Goal: Task Accomplishment & Management: Use online tool/utility

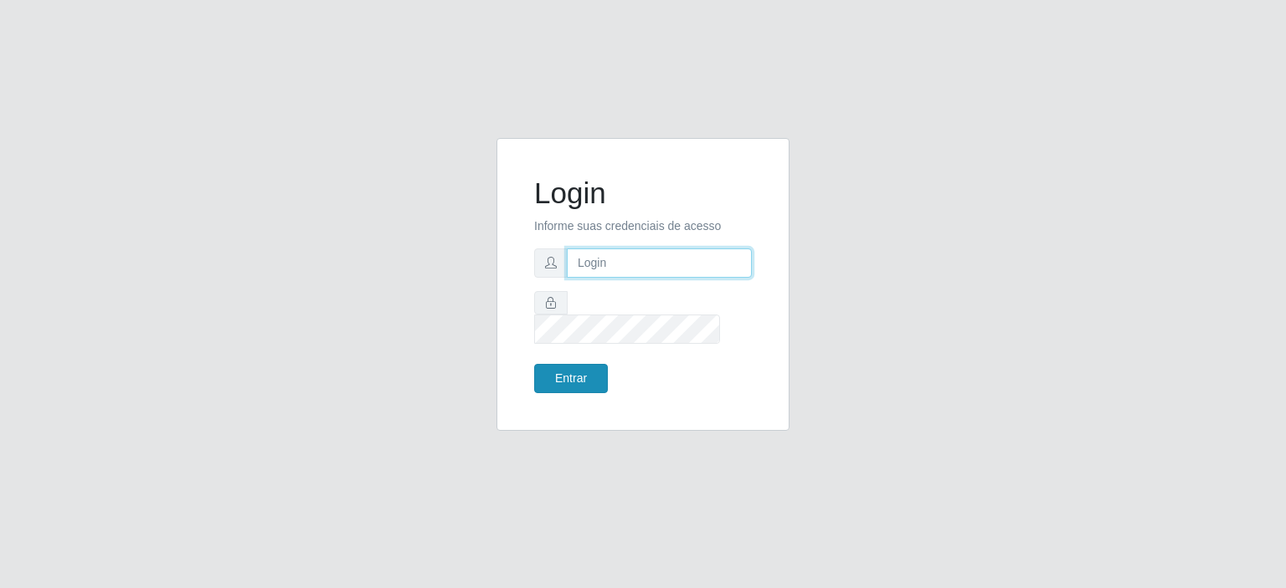
type input "[EMAIL_ADDRESS][DOMAIN_NAME]"
click at [566, 370] on button "Entrar" at bounding box center [571, 378] width 74 height 29
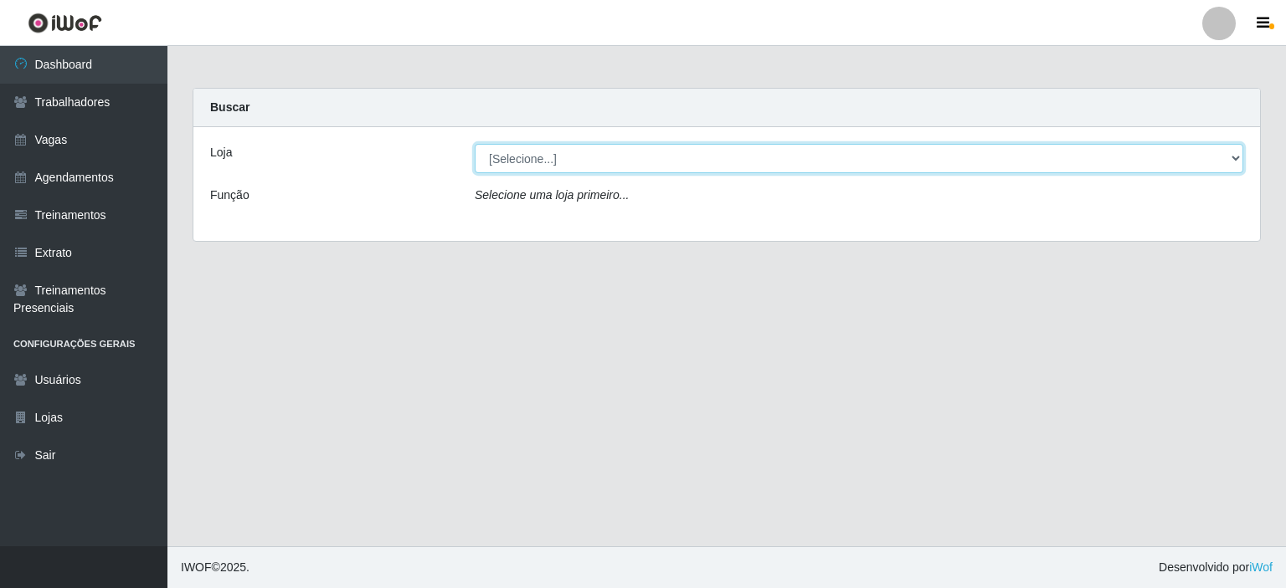
click at [557, 166] on select "[Selecione...] Preço Bom Supermercado" at bounding box center [859, 158] width 768 height 29
select select "387"
click at [475, 144] on select "[Selecione...] Preço Bom Supermercado" at bounding box center [859, 158] width 768 height 29
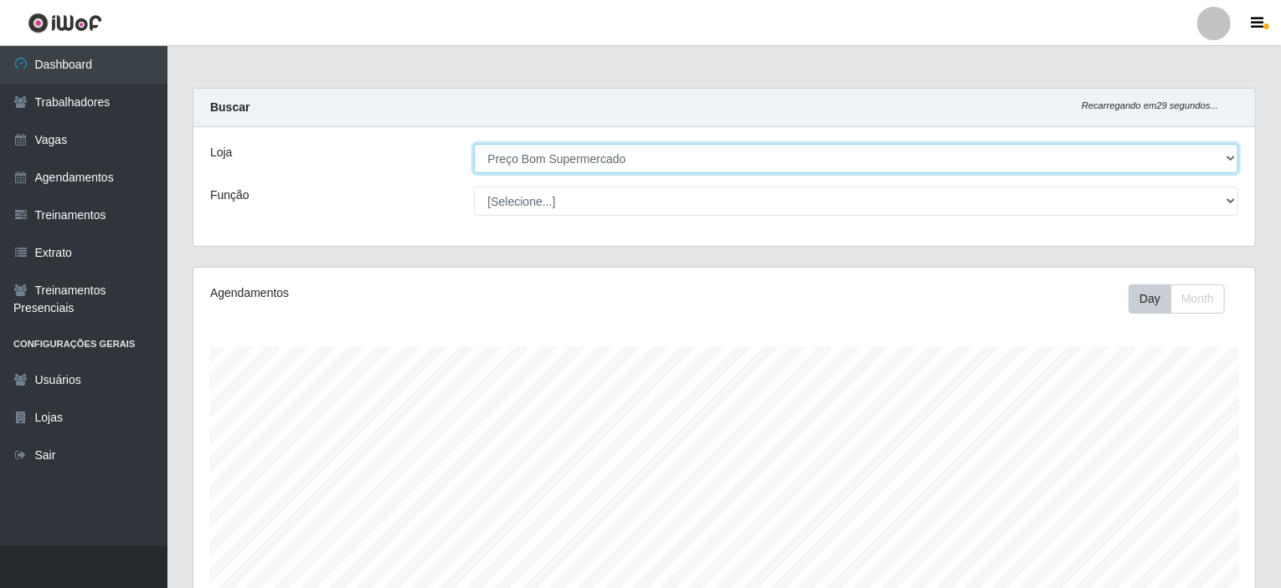
scroll to position [347, 1061]
click at [537, 155] on select "[Selecione...] Preço Bom Supermercado" at bounding box center [856, 158] width 765 height 29
click at [474, 144] on select "[Selecione...] Preço Bom Supermercado" at bounding box center [856, 158] width 765 height 29
click at [542, 152] on select "[Selecione...] Preço Bom Supermercado" at bounding box center [856, 158] width 765 height 29
click at [474, 144] on select "[Selecione...] Preço Bom Supermercado" at bounding box center [856, 158] width 765 height 29
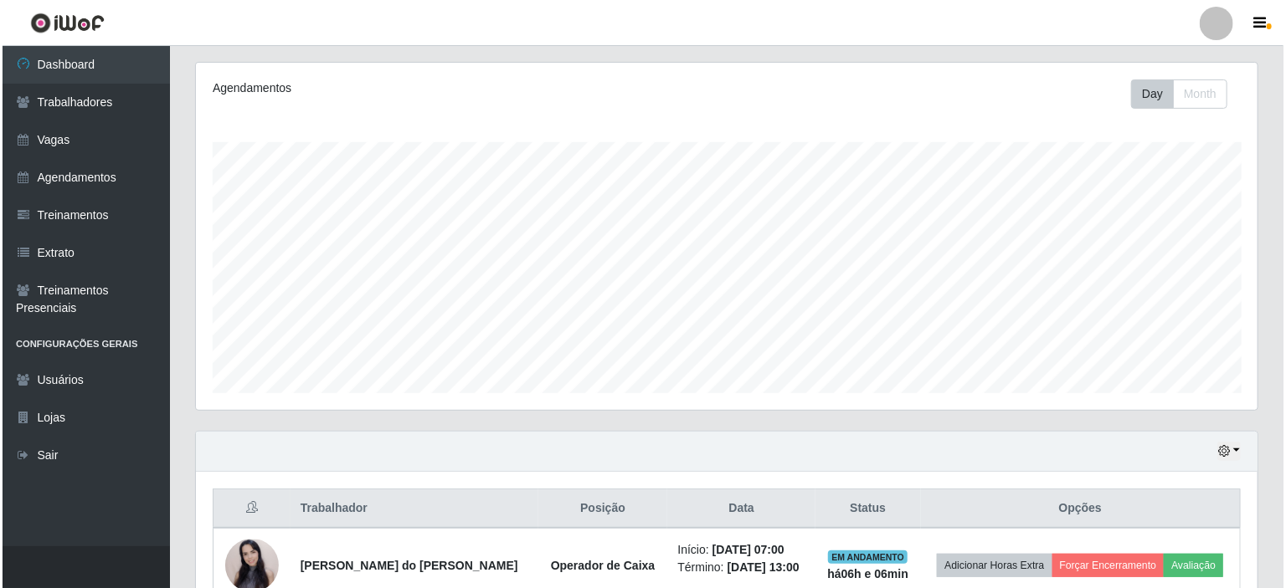
scroll to position [296, 0]
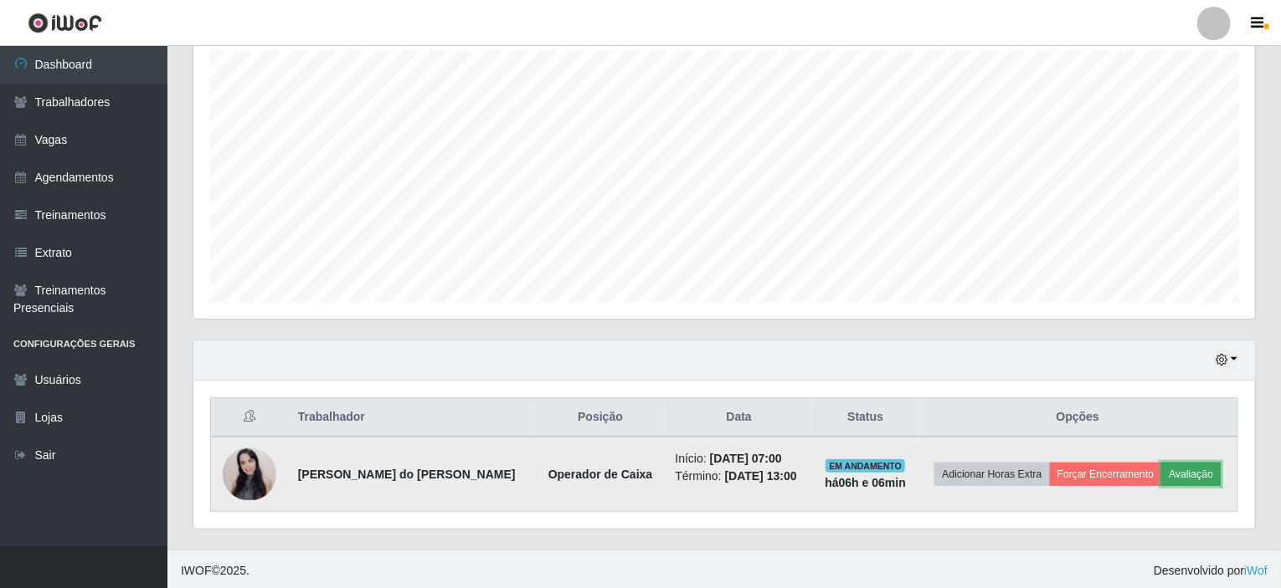
click at [1179, 473] on button "Avaliação" at bounding box center [1190, 474] width 59 height 23
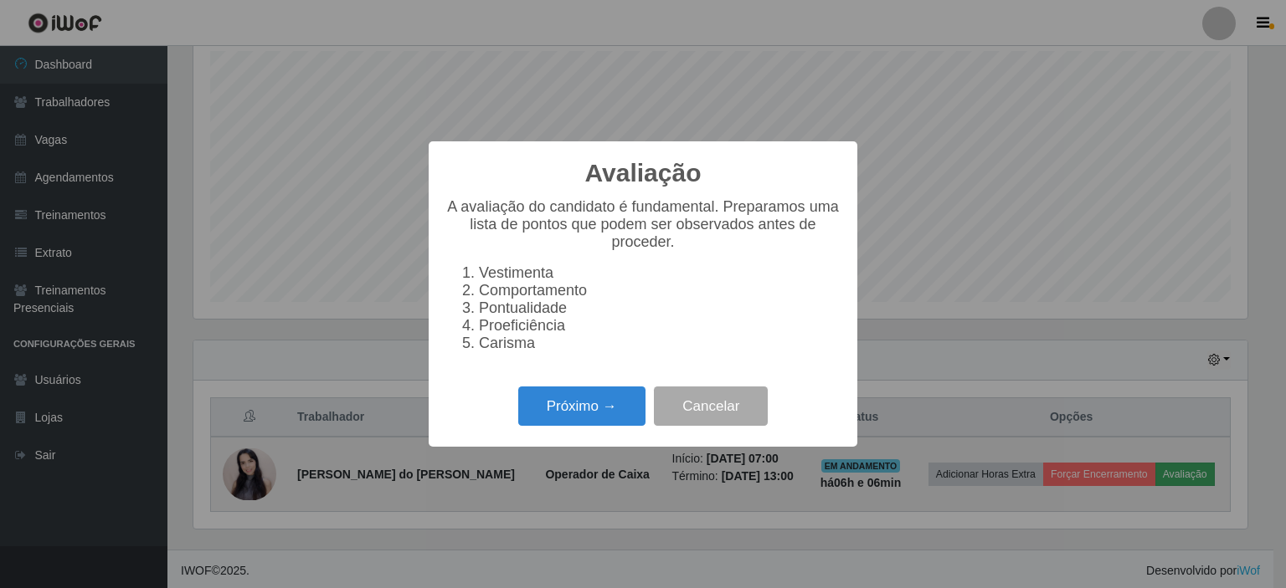
scroll to position [347, 1055]
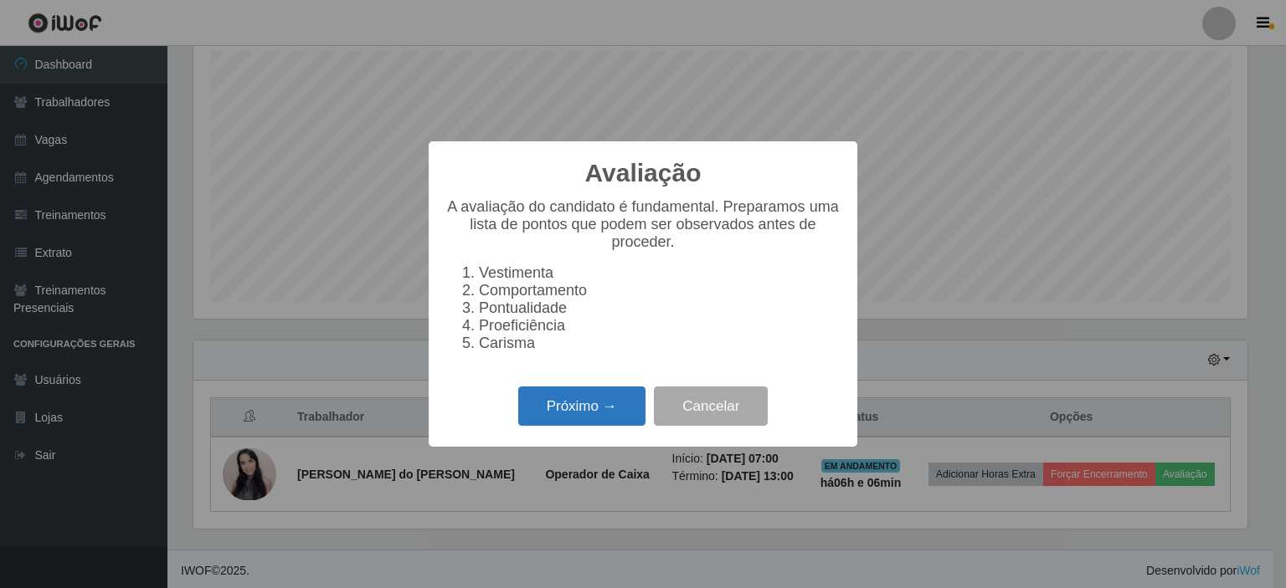
click at [588, 420] on button "Próximo →" at bounding box center [581, 406] width 127 height 39
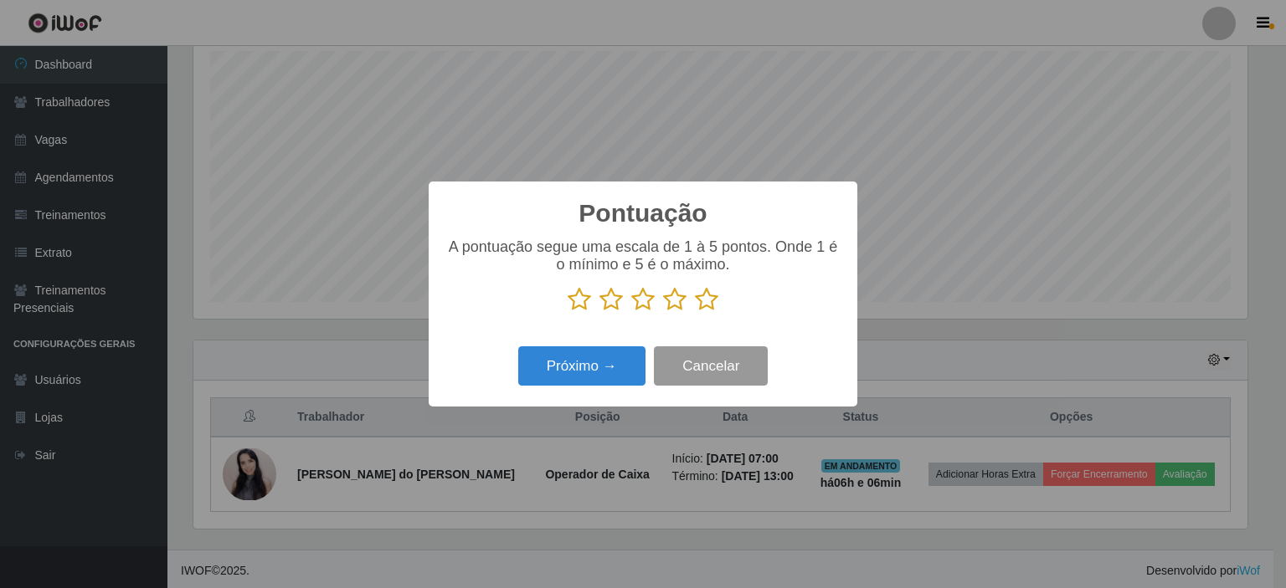
scroll to position [836743, 836036]
click at [711, 303] on icon at bounding box center [706, 299] width 23 height 25
click at [695, 312] on input "radio" at bounding box center [695, 312] width 0 height 0
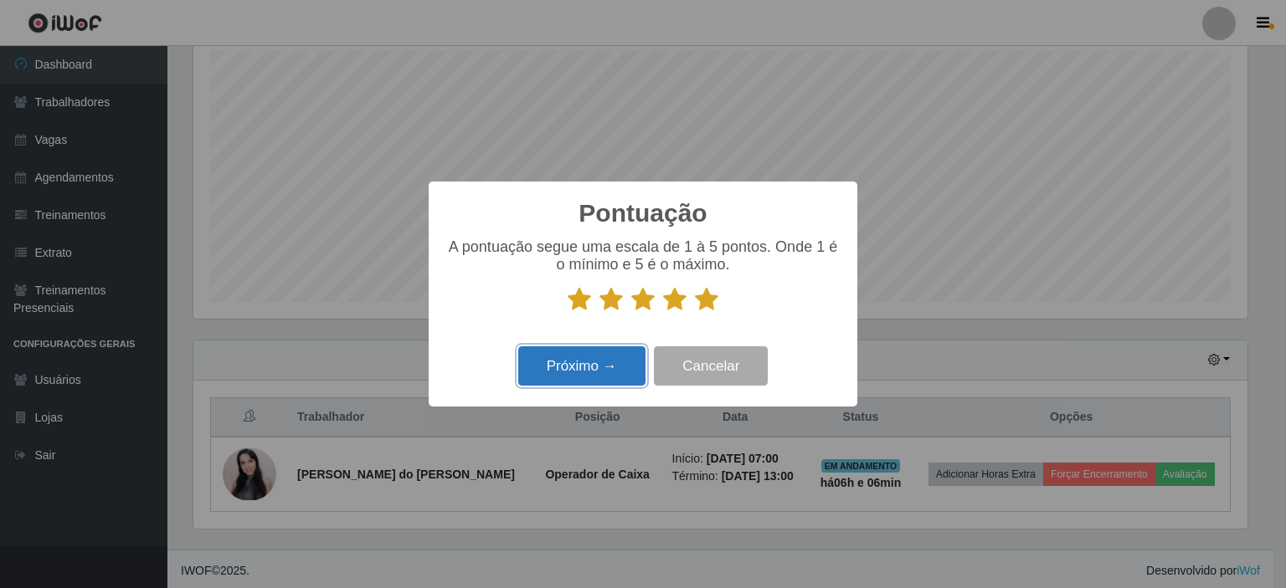
click at [578, 378] on button "Próximo →" at bounding box center [581, 366] width 127 height 39
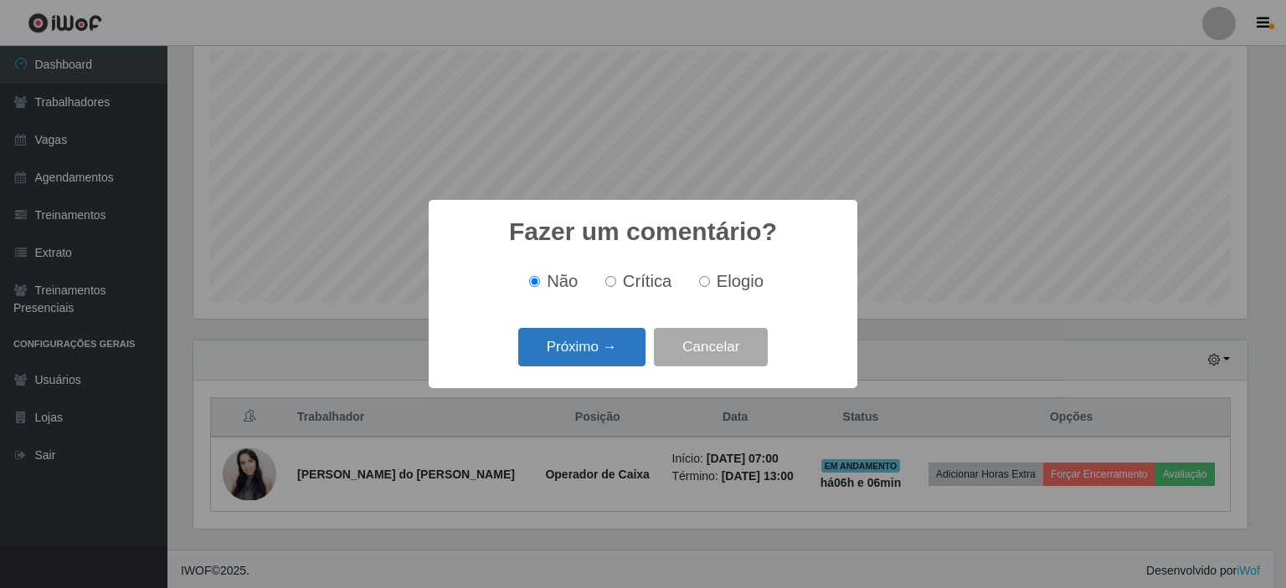
click at [585, 360] on button "Próximo →" at bounding box center [581, 347] width 127 height 39
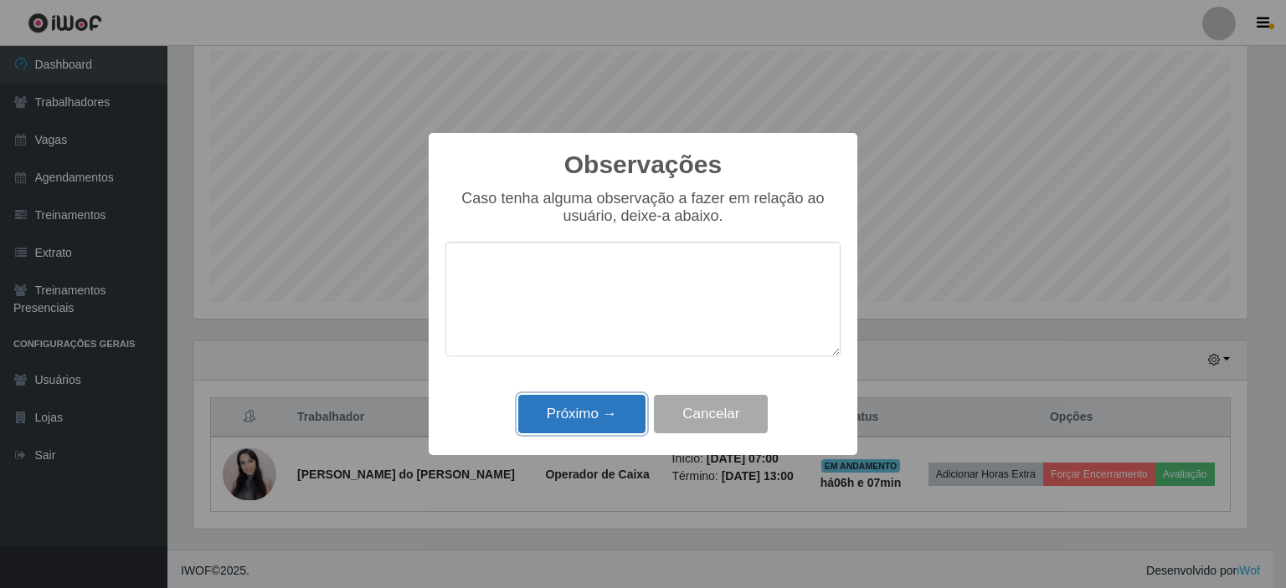
click at [576, 425] on button "Próximo →" at bounding box center [581, 414] width 127 height 39
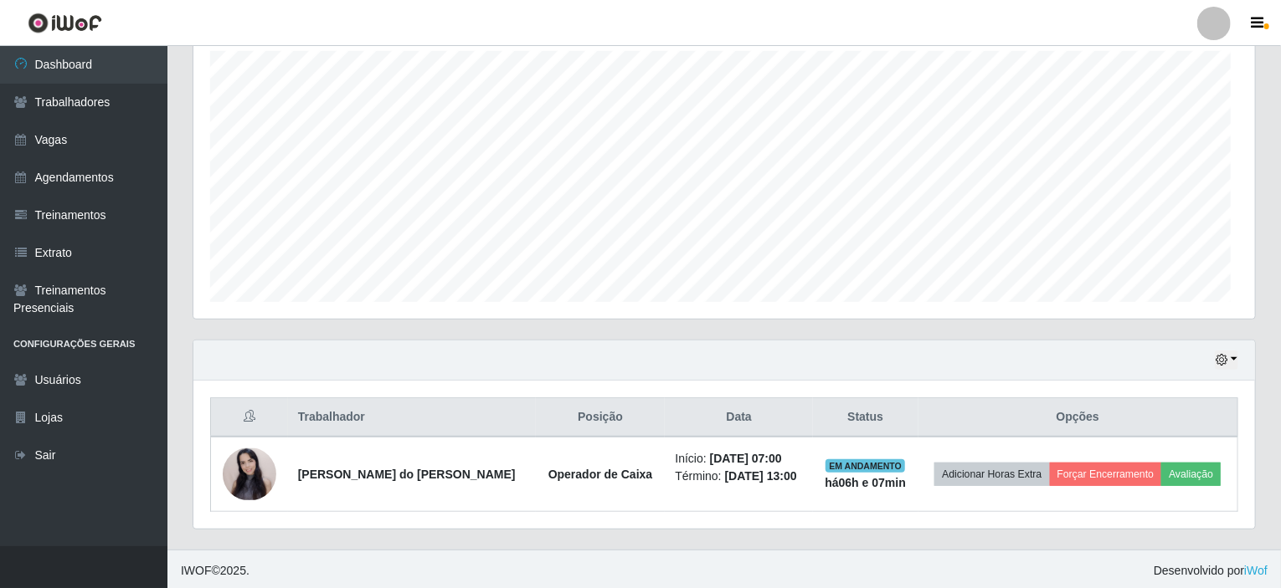
scroll to position [347, 1061]
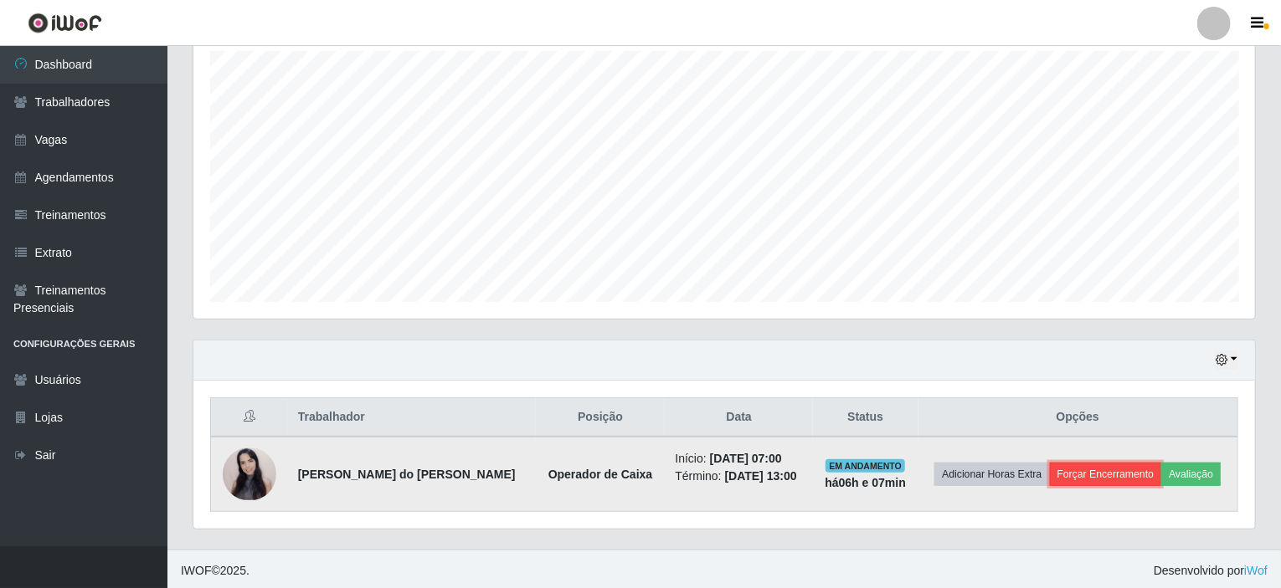
click at [1080, 475] on button "Forçar Encerramento" at bounding box center [1106, 474] width 112 height 23
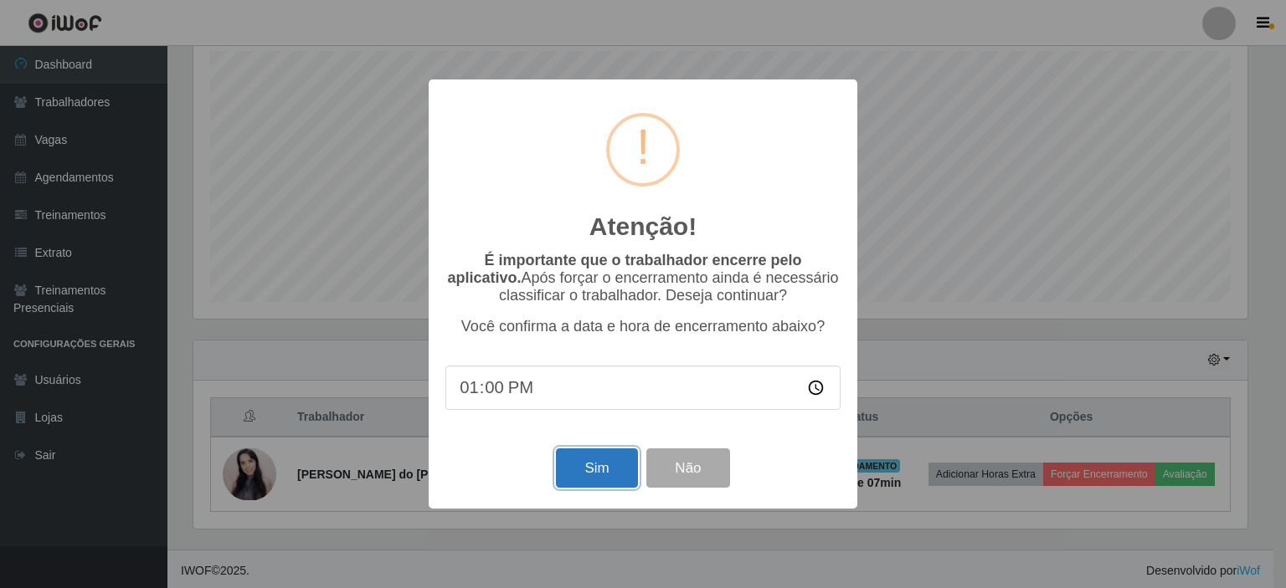
click at [596, 455] on button "Sim" at bounding box center [596, 468] width 81 height 39
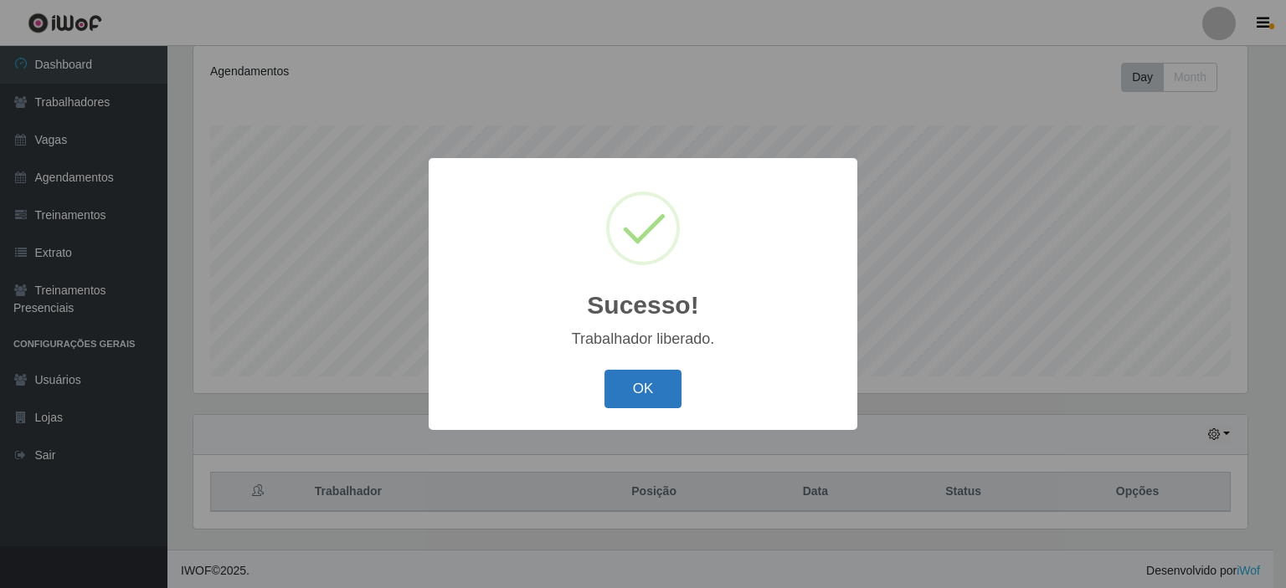
click at [631, 383] on button "OK" at bounding box center [643, 389] width 78 height 39
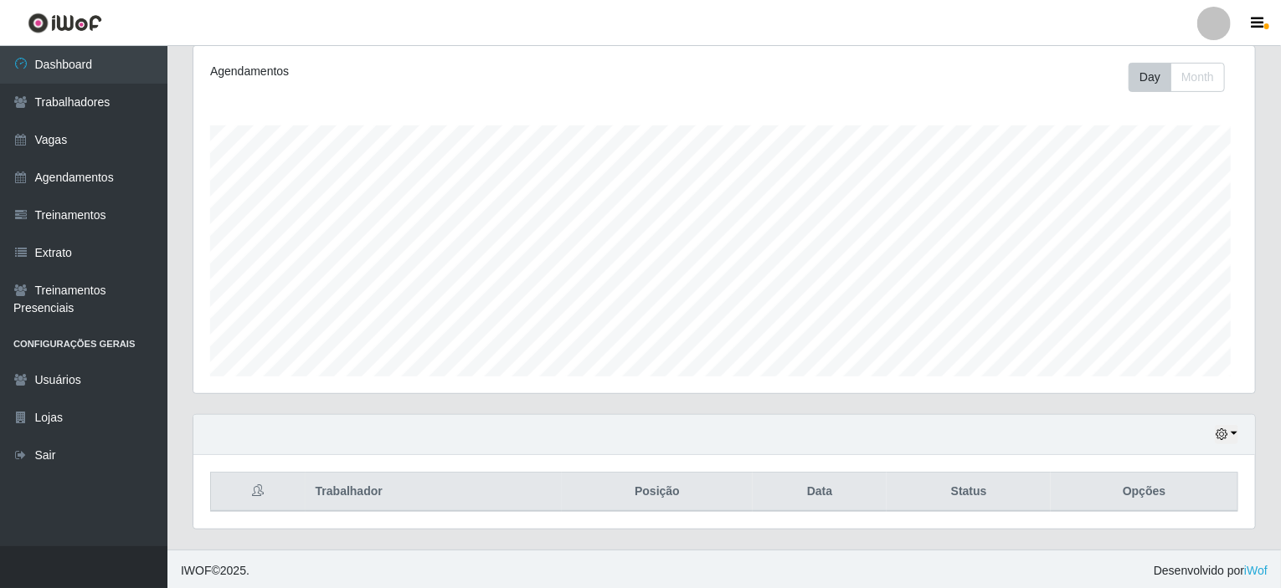
scroll to position [347, 1061]
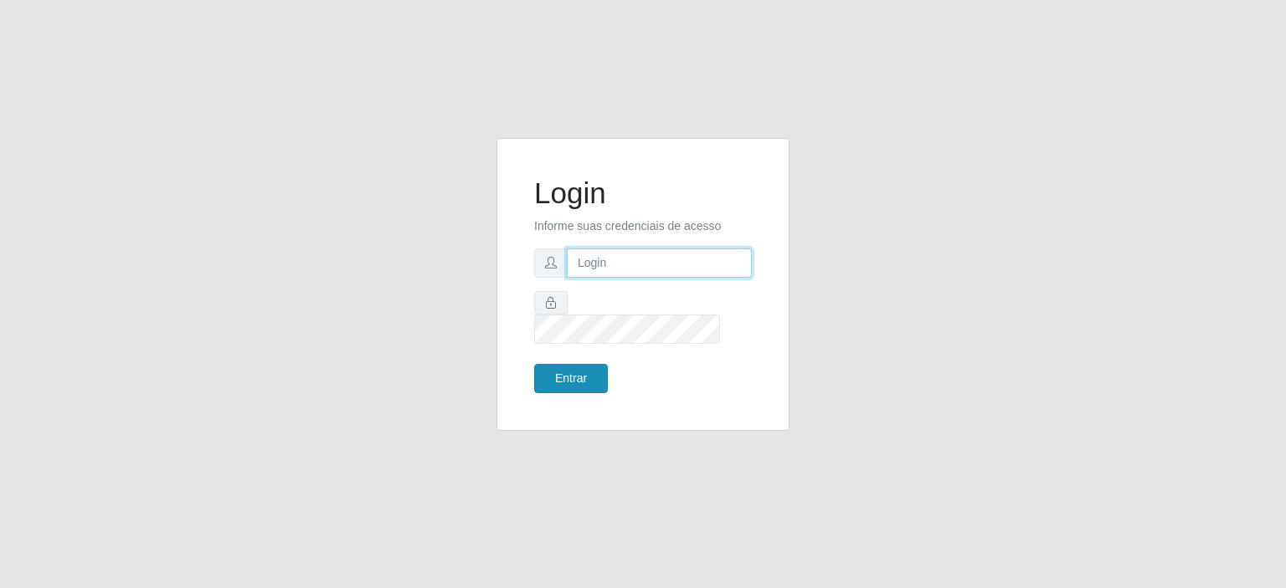
type input "[EMAIL_ADDRESS][DOMAIN_NAME]"
click at [563, 370] on button "Entrar" at bounding box center [571, 378] width 74 height 29
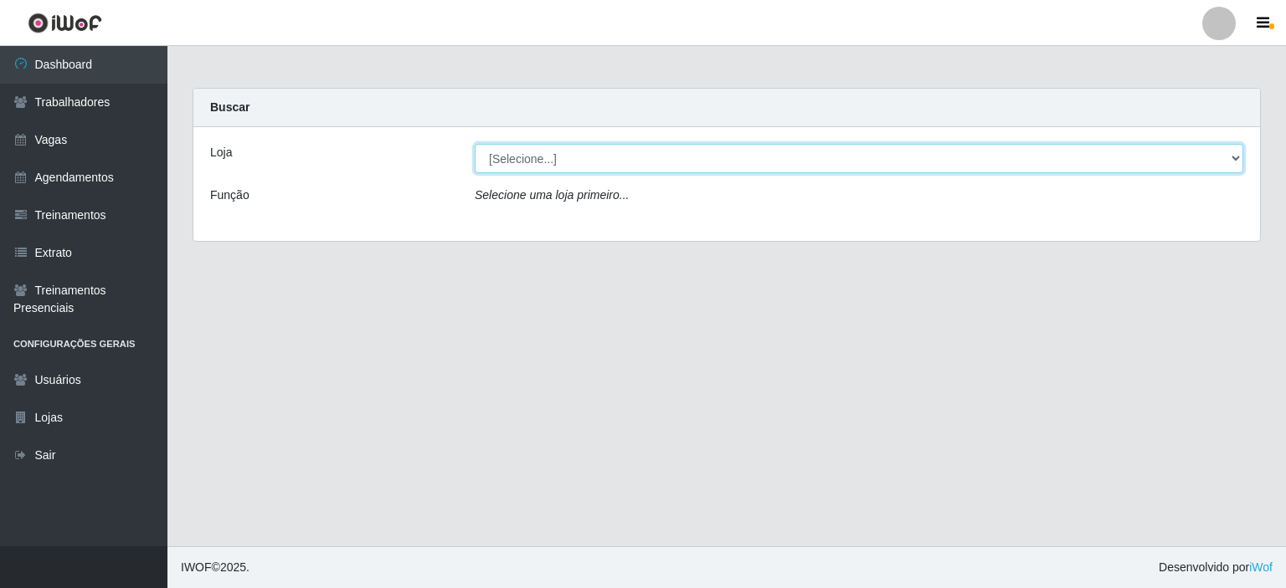
click at [532, 163] on select "[Selecione...] Preço Bom Supermercado" at bounding box center [859, 158] width 768 height 29
click at [475, 144] on select "[Selecione...] Preço Bom Supermercado" at bounding box center [859, 158] width 768 height 29
click at [539, 167] on select "[Selecione...] Preço Bom Supermercado" at bounding box center [859, 158] width 768 height 29
select select "387"
click at [475, 144] on select "[Selecione...] Preço Bom Supermercado" at bounding box center [859, 158] width 768 height 29
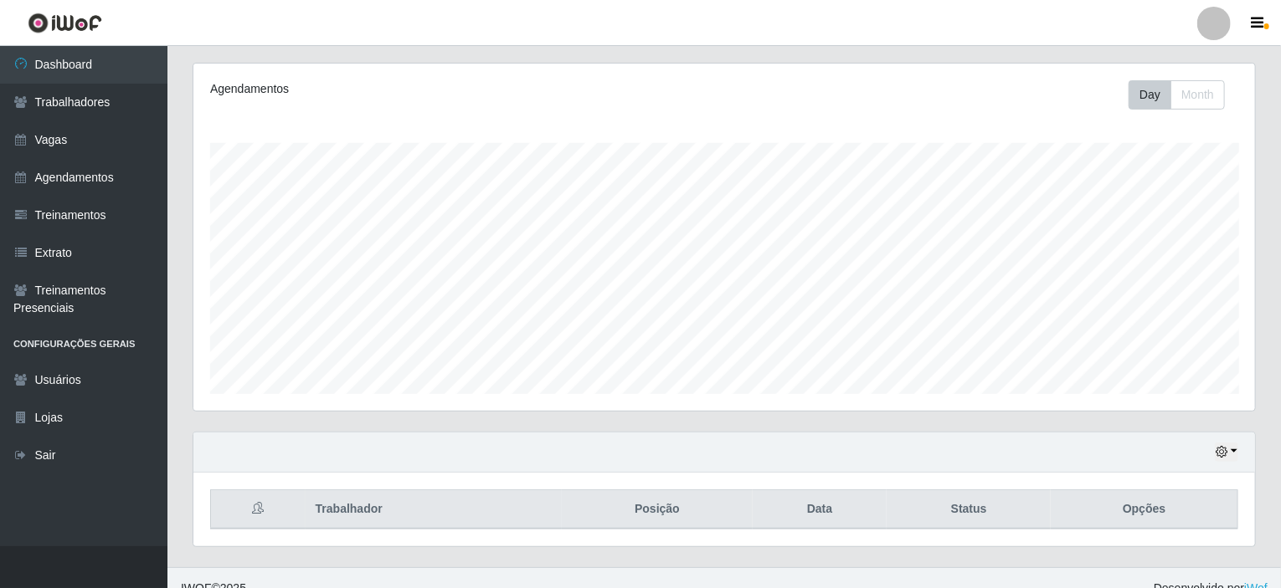
scroll to position [222, 0]
